Goal: Information Seeking & Learning: Learn about a topic

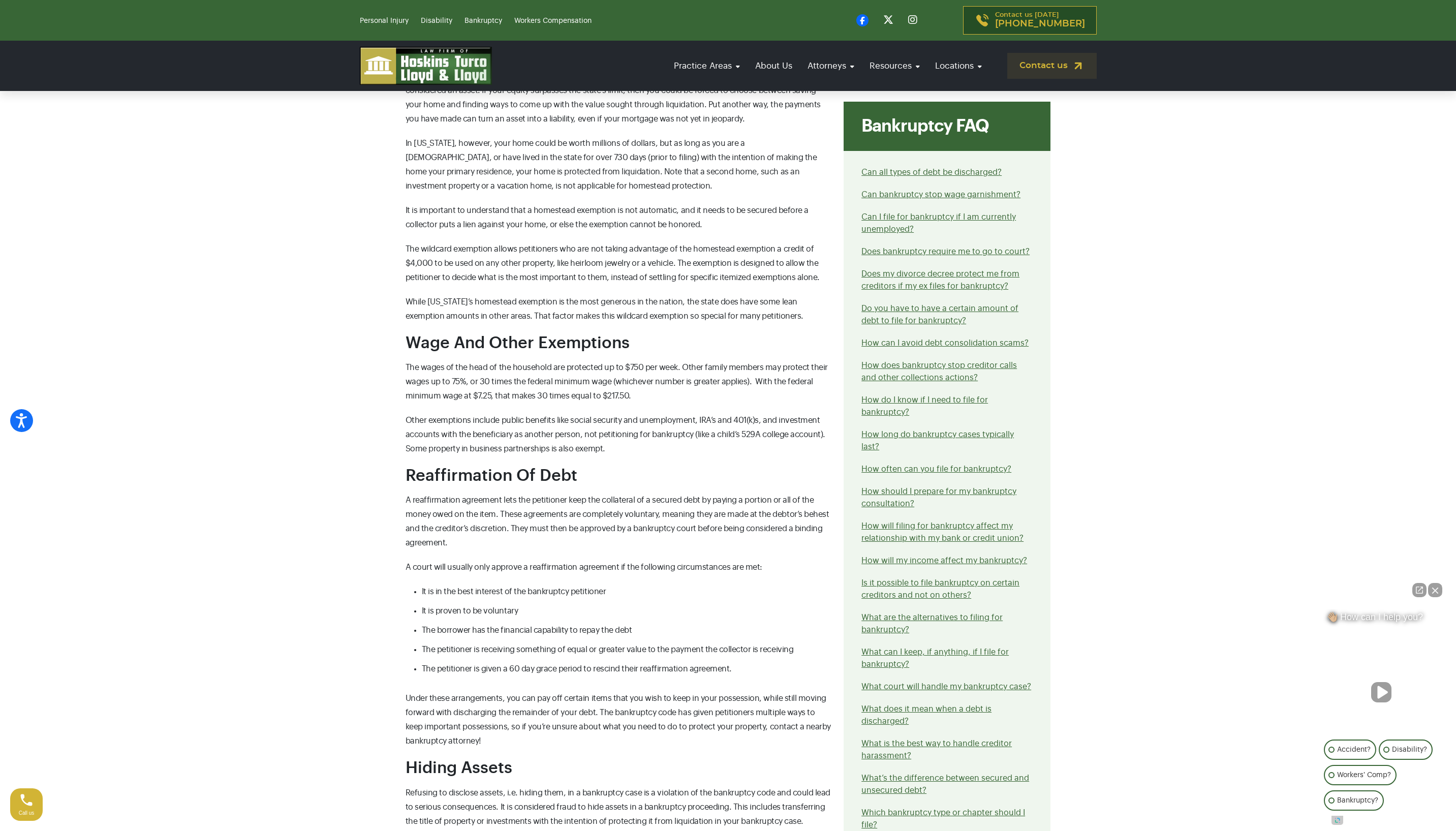
scroll to position [1032, 0]
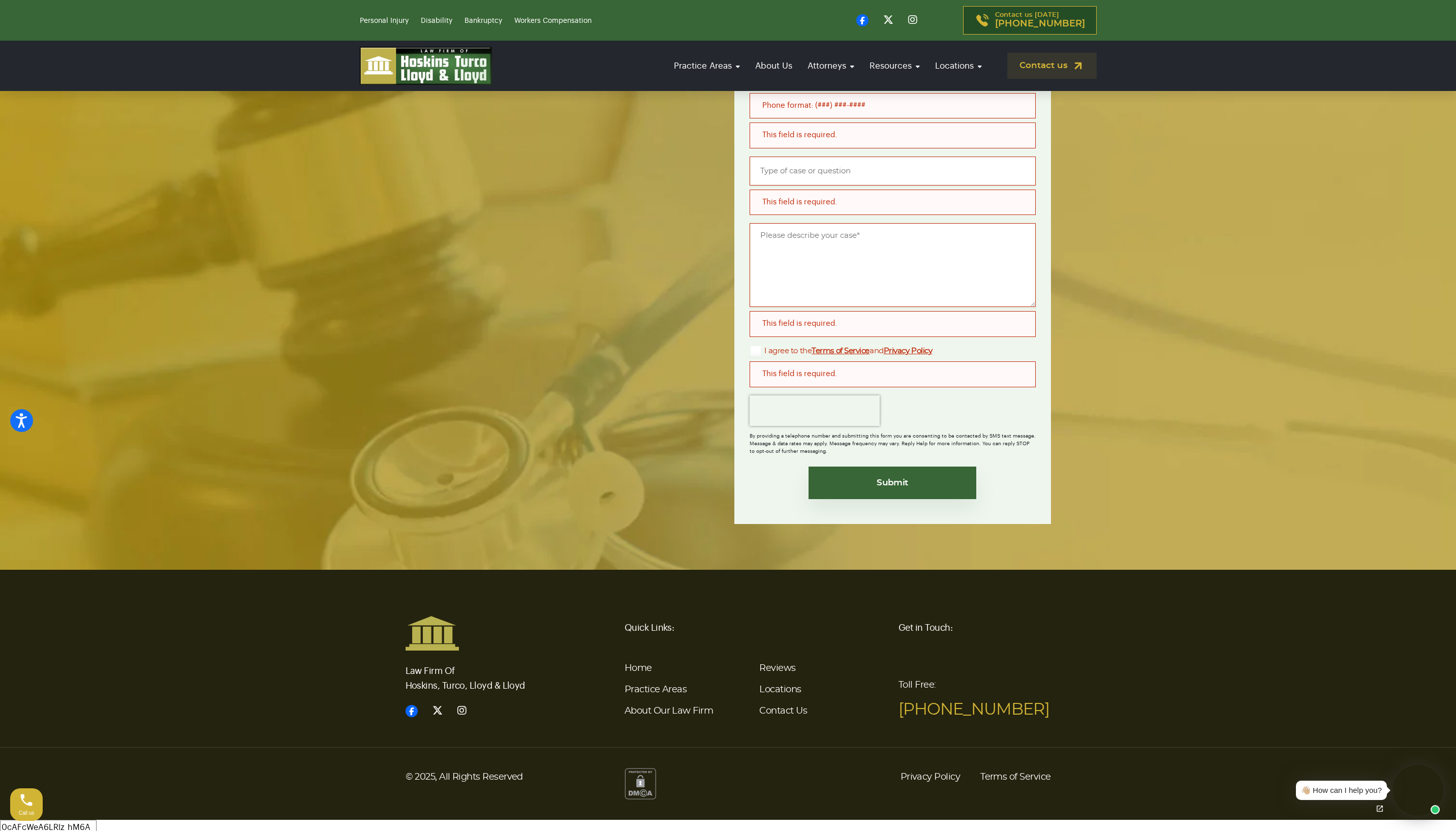
scroll to position [3362, 0]
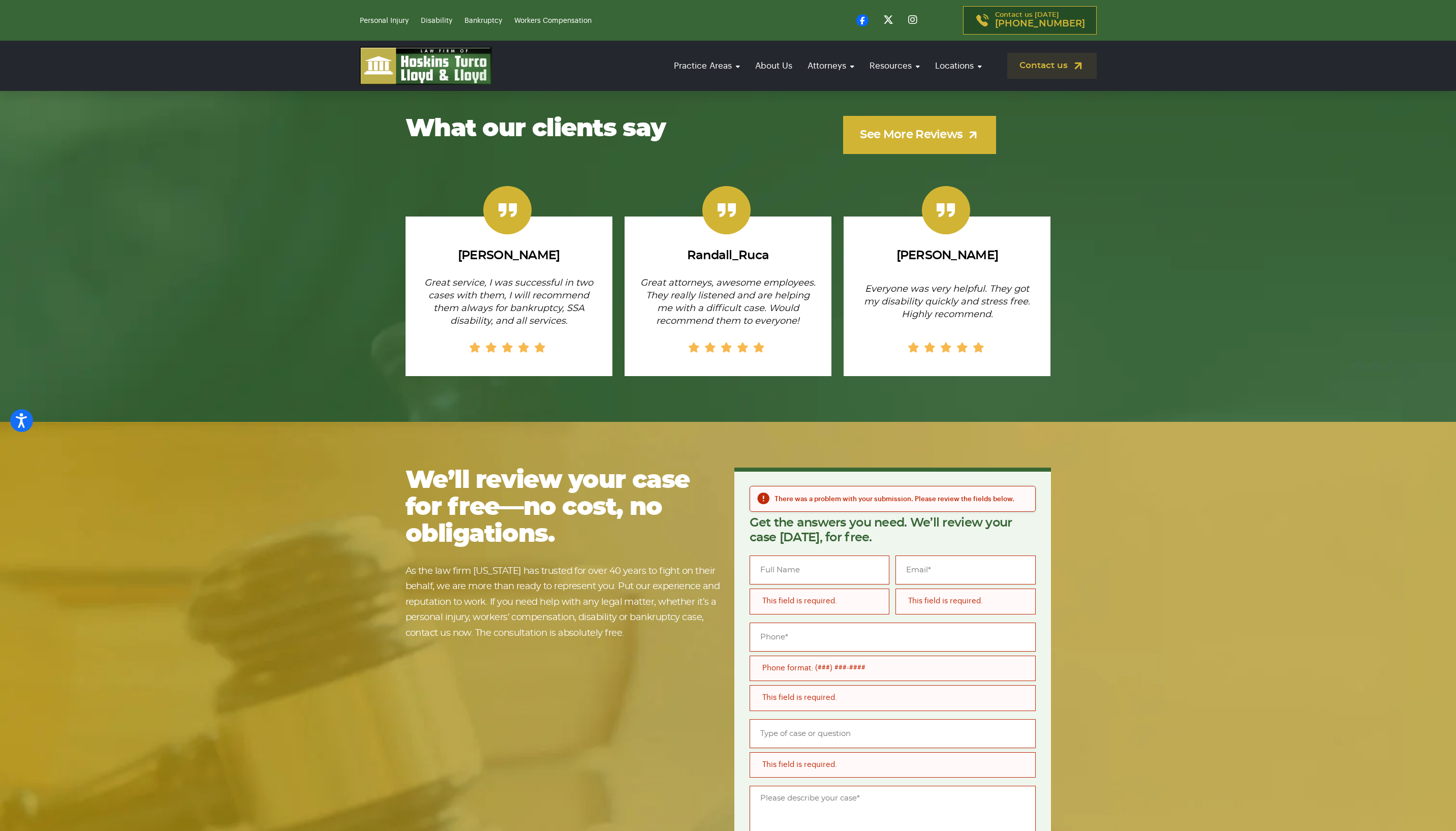
scroll to position [2848, 0]
